Goal: Check status: Check status

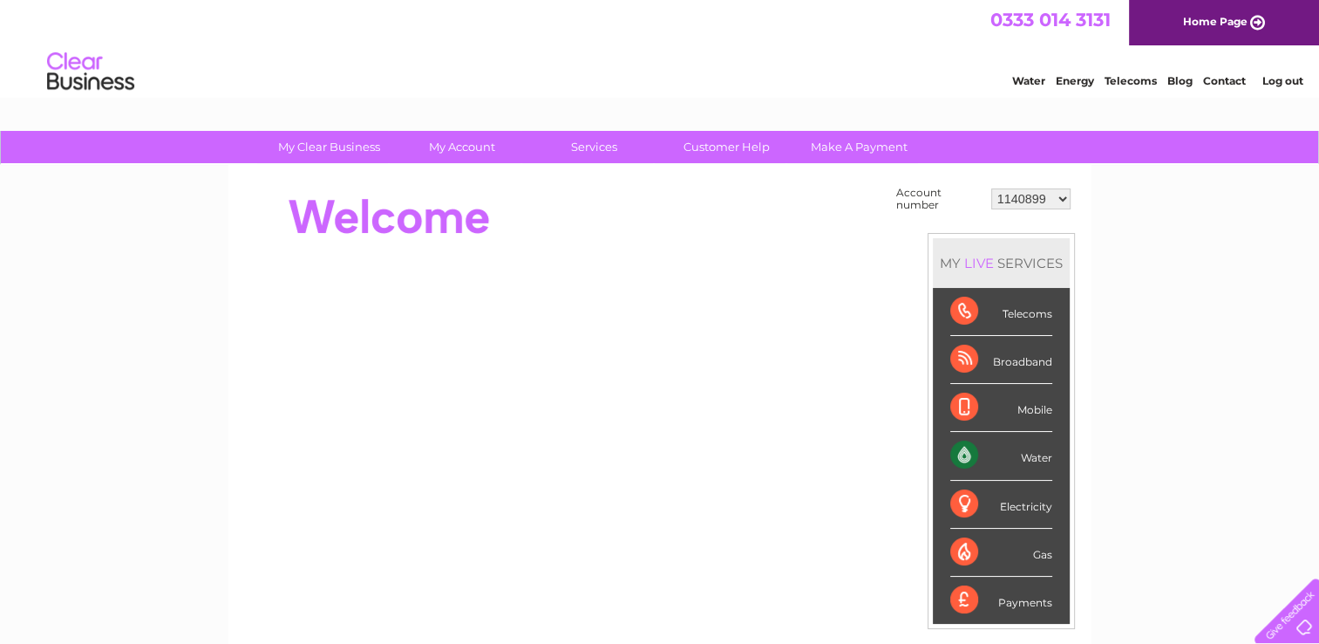
click at [1037, 461] on div "Water" at bounding box center [1001, 456] width 102 height 48
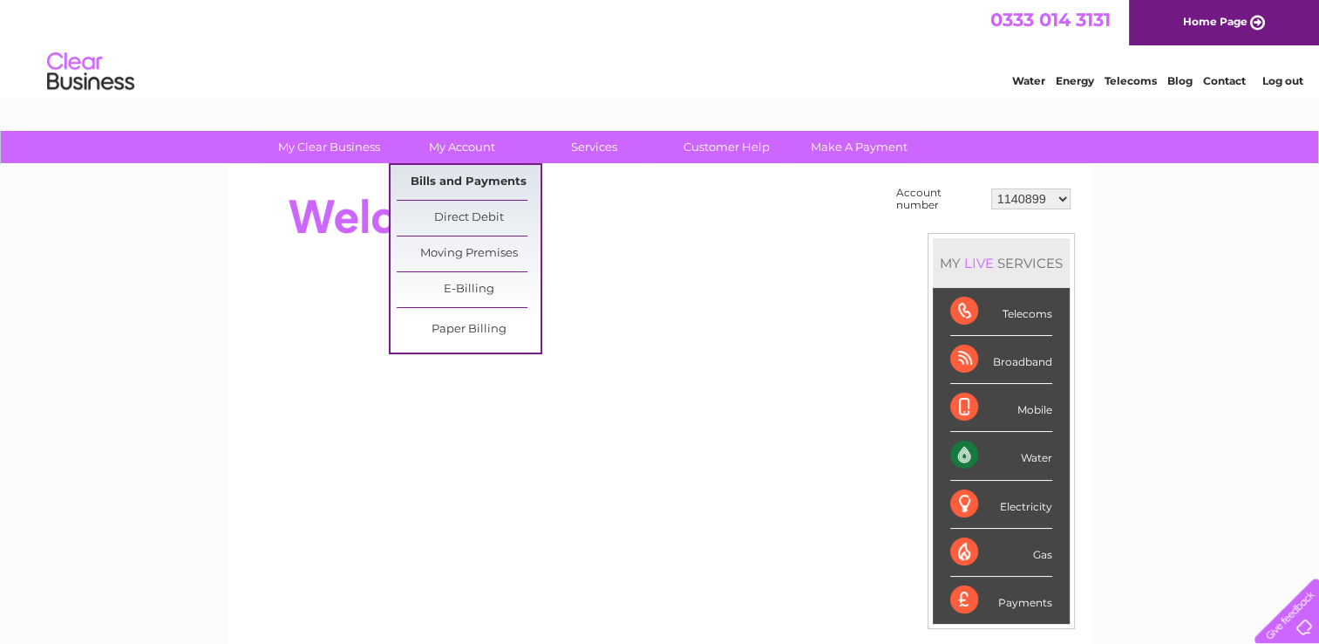
click at [454, 181] on link "Bills and Payments" at bounding box center [469, 182] width 144 height 35
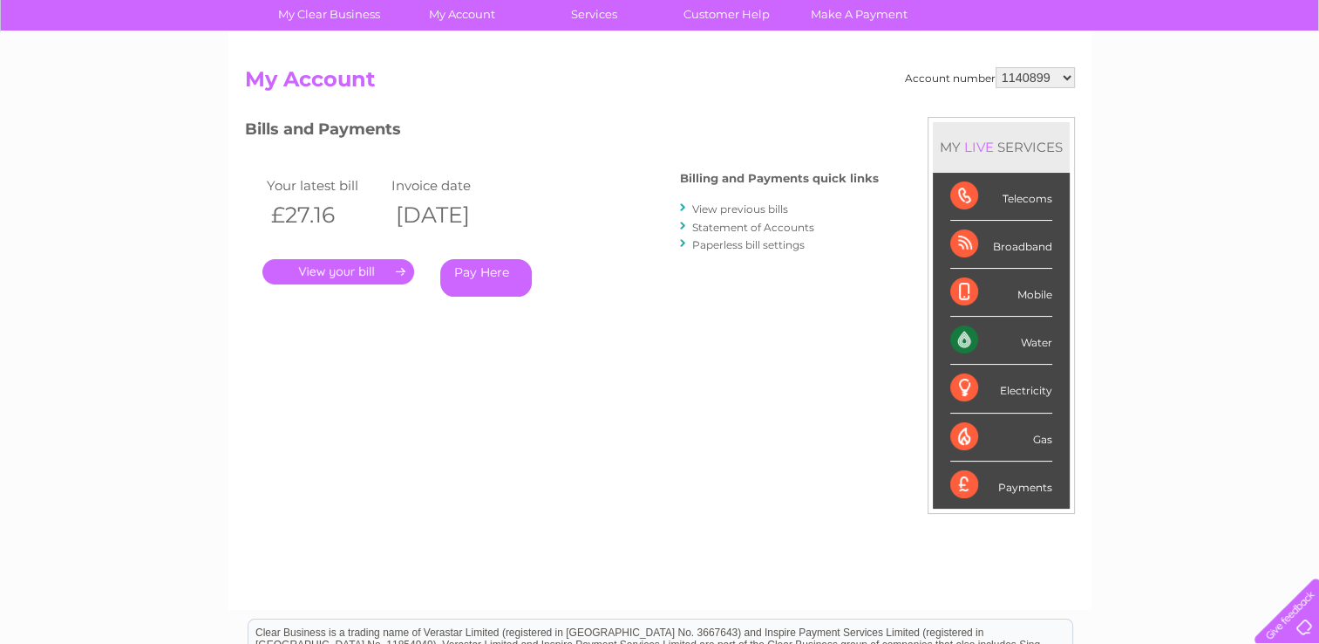
scroll to position [87, 0]
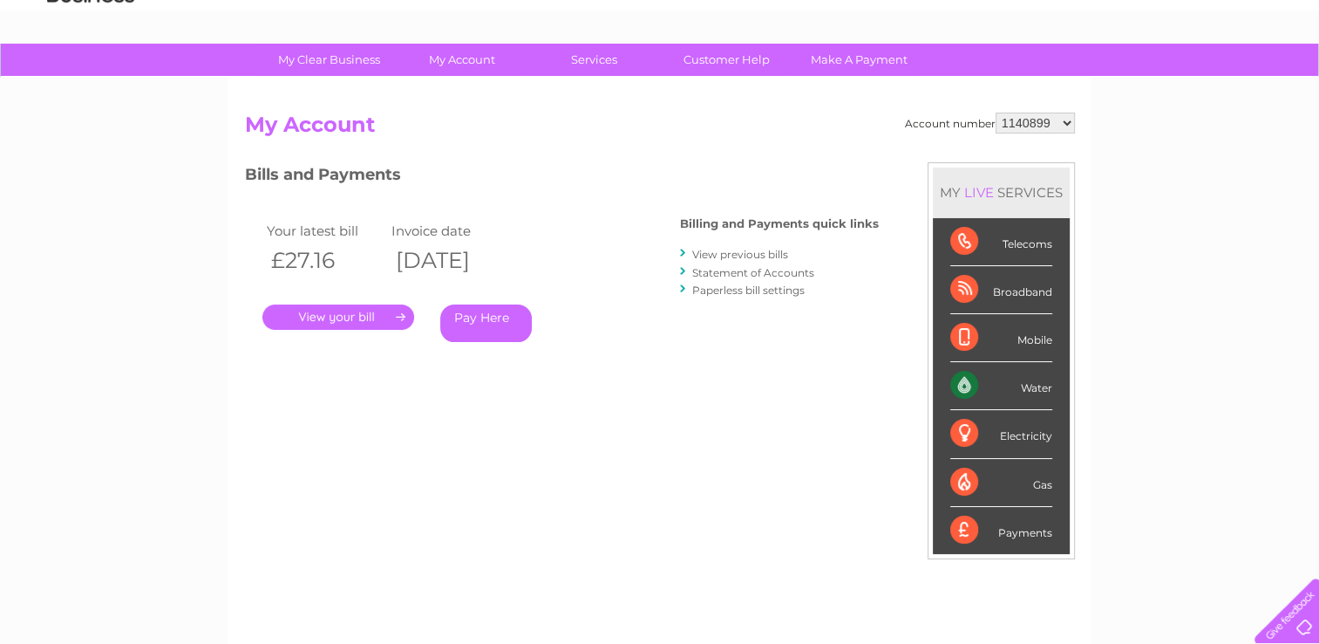
click at [715, 266] on link "Statement of Accounts" at bounding box center [753, 272] width 122 height 13
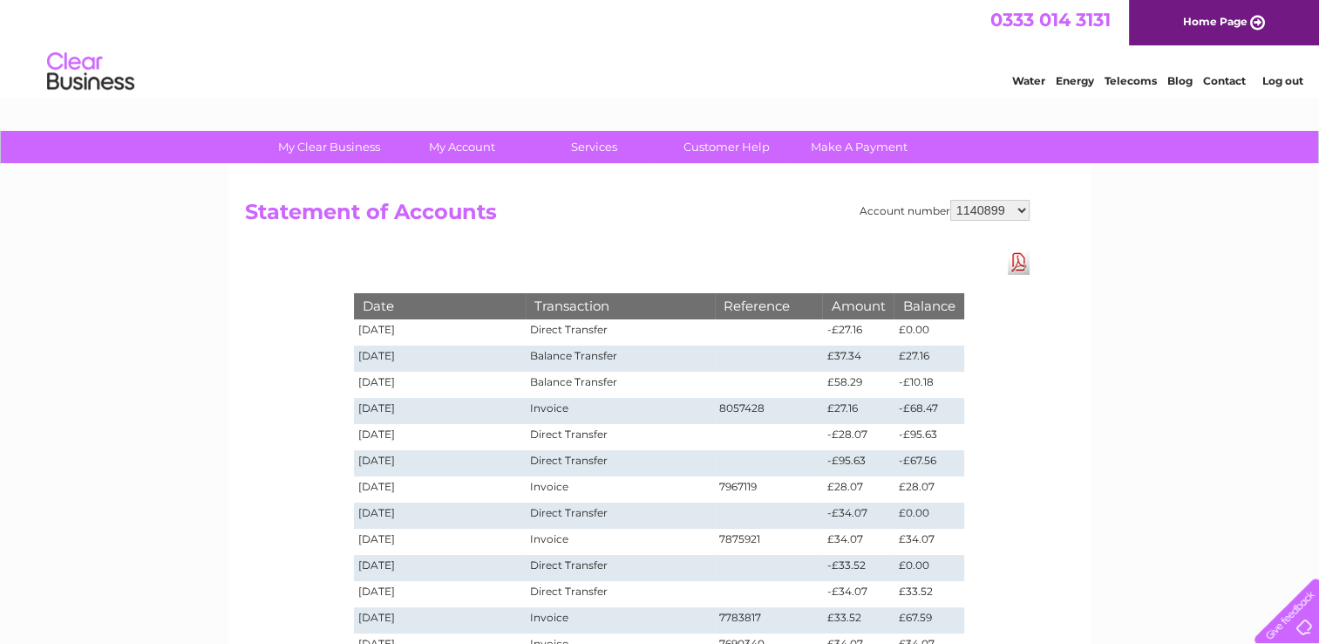
click at [1020, 208] on select "1140899 30321634 30321641" at bounding box center [989, 210] width 79 height 21
select select "30321634"
click at [950, 200] on select "1140899 30321634 30321641" at bounding box center [989, 210] width 79 height 21
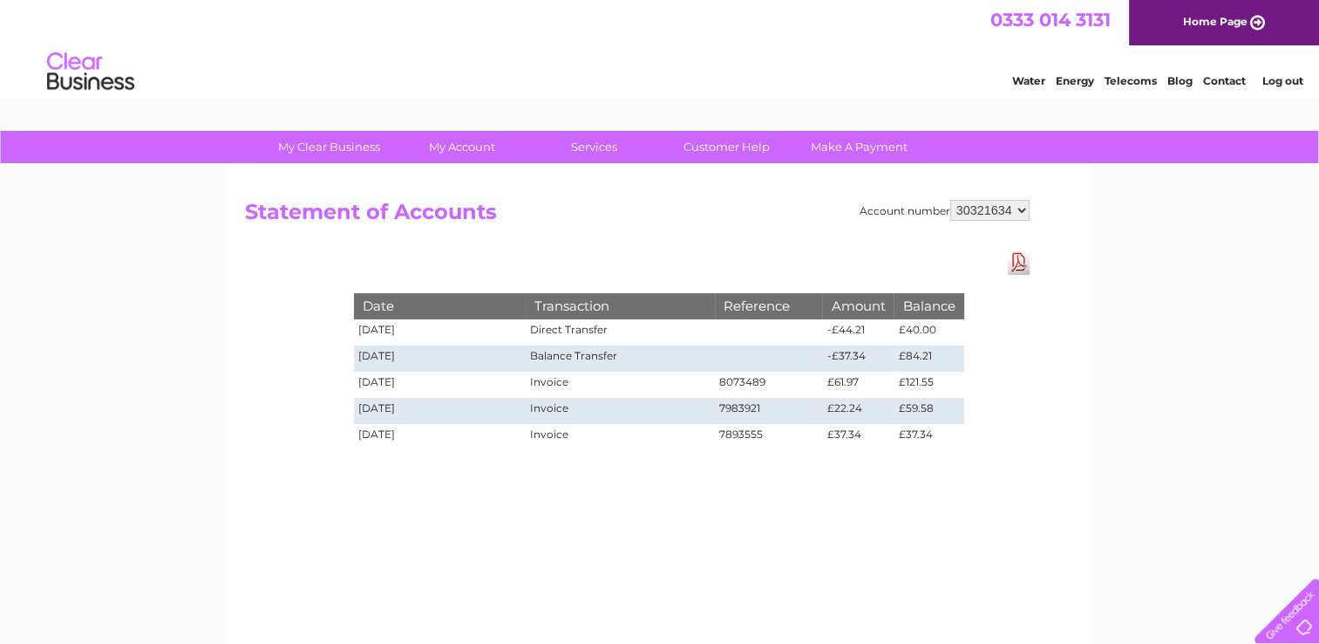
click at [1026, 208] on select "1140899 30321634 30321641" at bounding box center [989, 210] width 79 height 21
select select "30321641"
click at [950, 200] on select "1140899 30321634 30321641" at bounding box center [989, 210] width 79 height 21
